Goal: Task Accomplishment & Management: Manage account settings

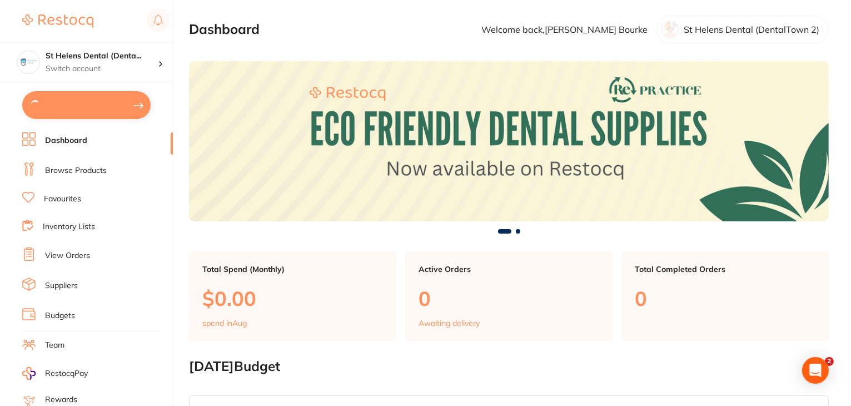
type input "4"
click at [64, 194] on link "Favourites" at bounding box center [62, 197] width 37 height 11
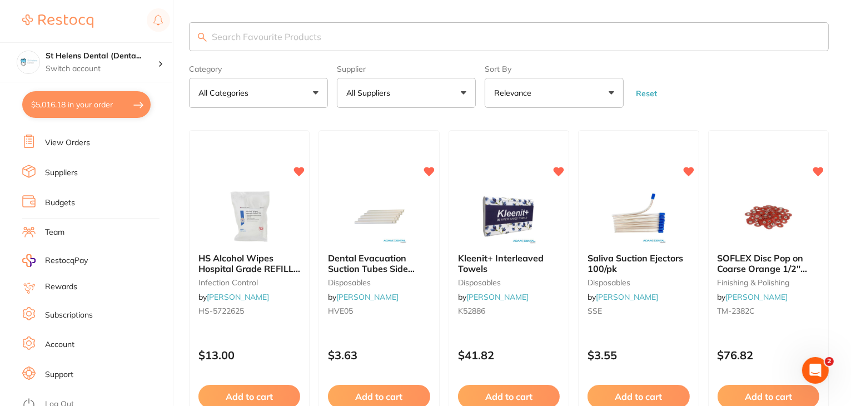
click at [52, 399] on link "Log Out" at bounding box center [59, 404] width 29 height 11
